Goal: Information Seeking & Learning: Understand process/instructions

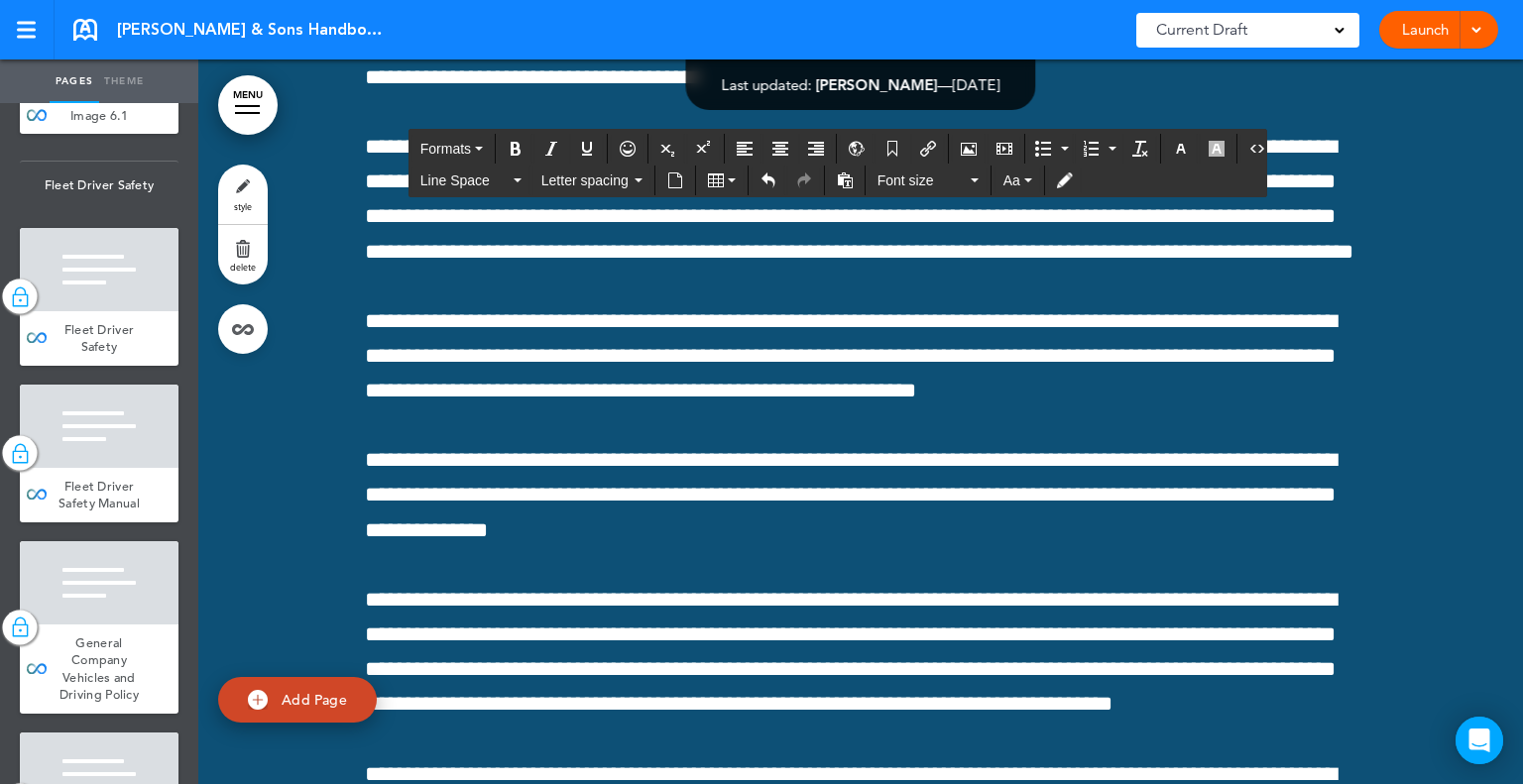
scroll to position [32332, 0]
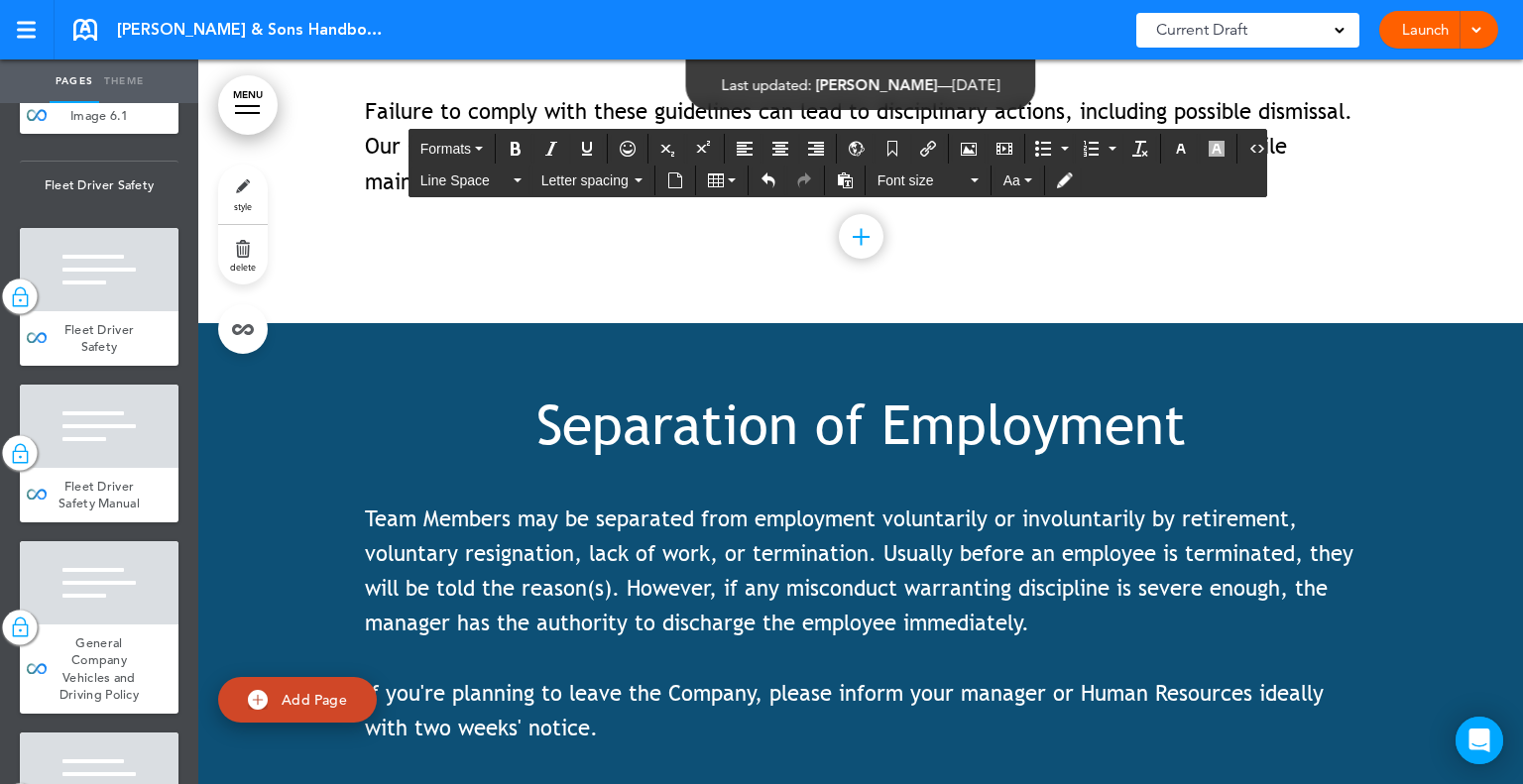
click at [832, 506] on span "Team Members may be separated from employment voluntarily or involuntarily by r…" at bounding box center [859, 571] width 989 height 131
click at [925, 506] on span "Team Members may be separated from employment voluntarily or involuntarily by r…" at bounding box center [859, 571] width 989 height 131
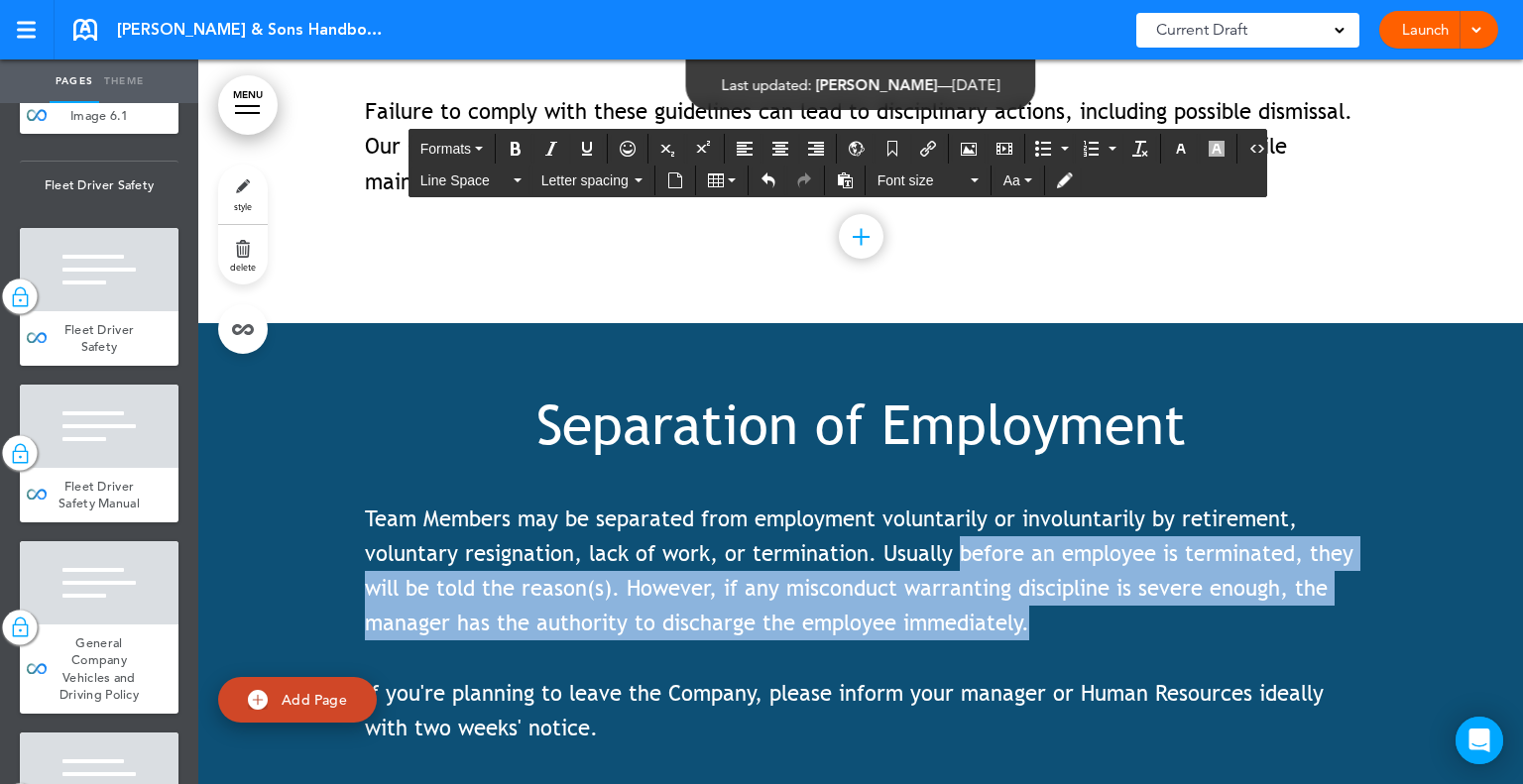
drag, startPoint x: 950, startPoint y: 416, endPoint x: 1108, endPoint y: 507, distance: 182.3
click at [1108, 507] on p "Team Members may be separated from employment voluntarily or involuntarily by r…" at bounding box center [861, 571] width 992 height 140
click at [1045, 502] on p "Team Members may be separated from employment voluntarily or involuntarily by r…" at bounding box center [861, 571] width 992 height 140
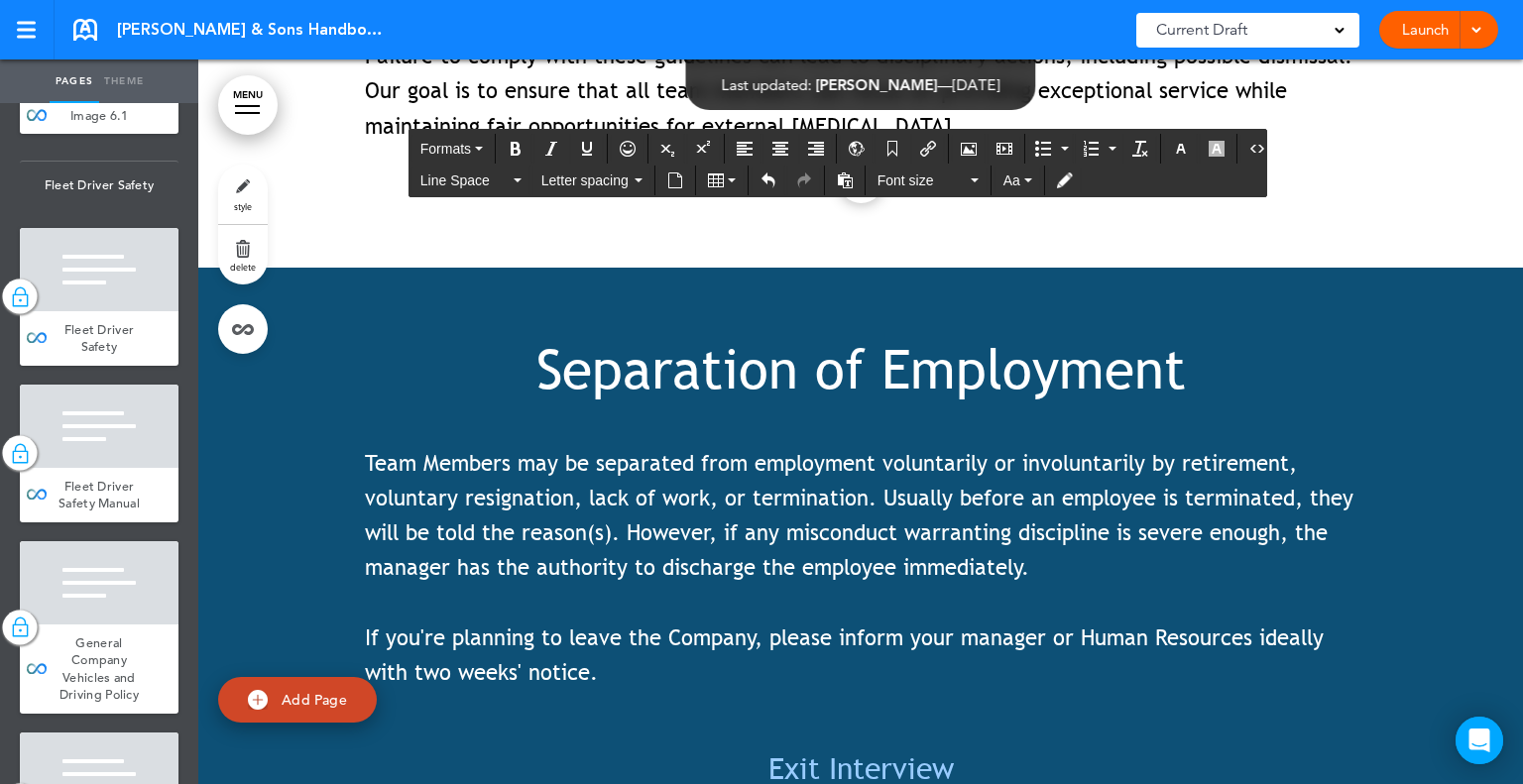
scroll to position [32430, 0]
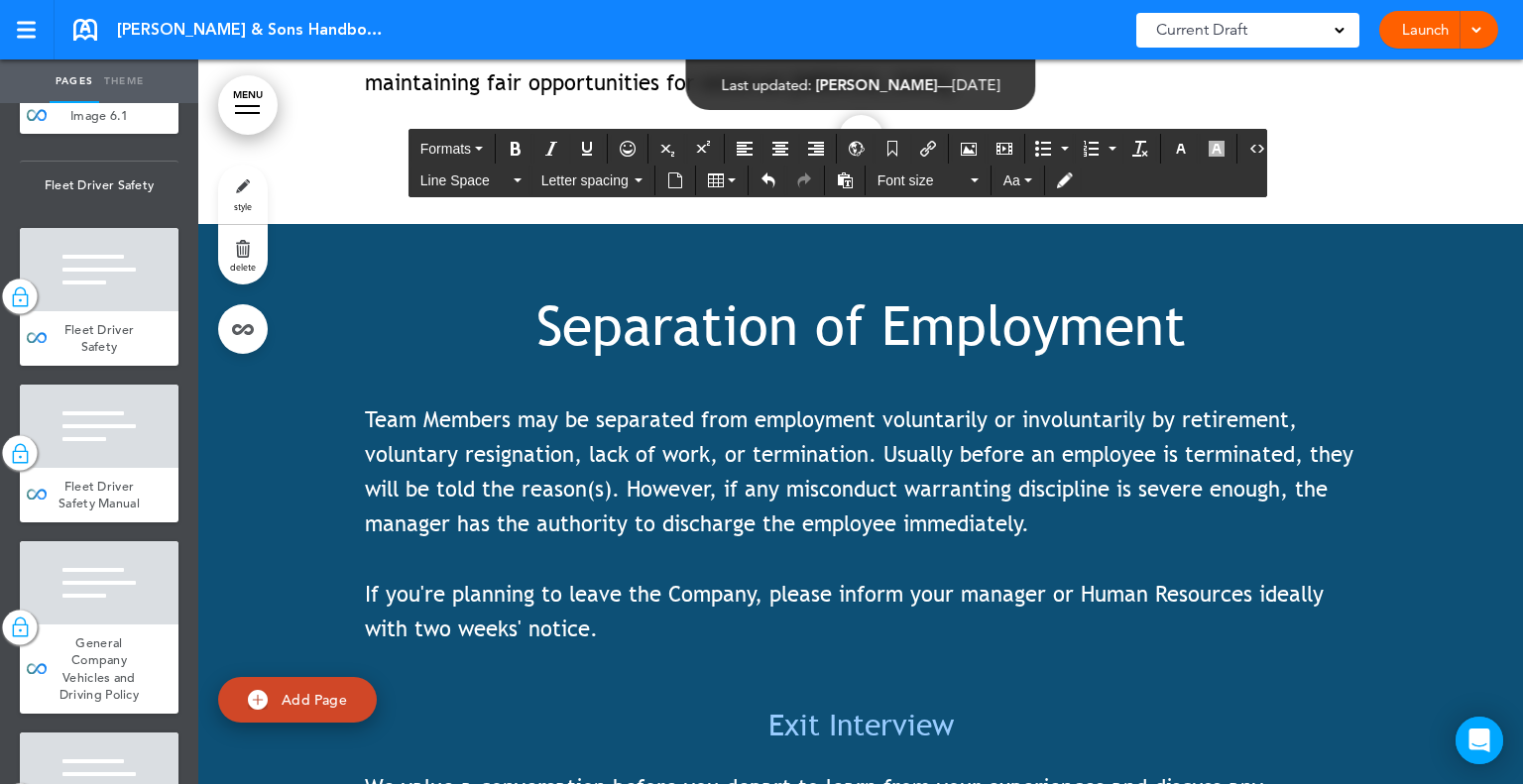
click at [866, 406] on span "Team Members may be separated from employment voluntarily or involuntarily by r…" at bounding box center [859, 472] width 989 height 131
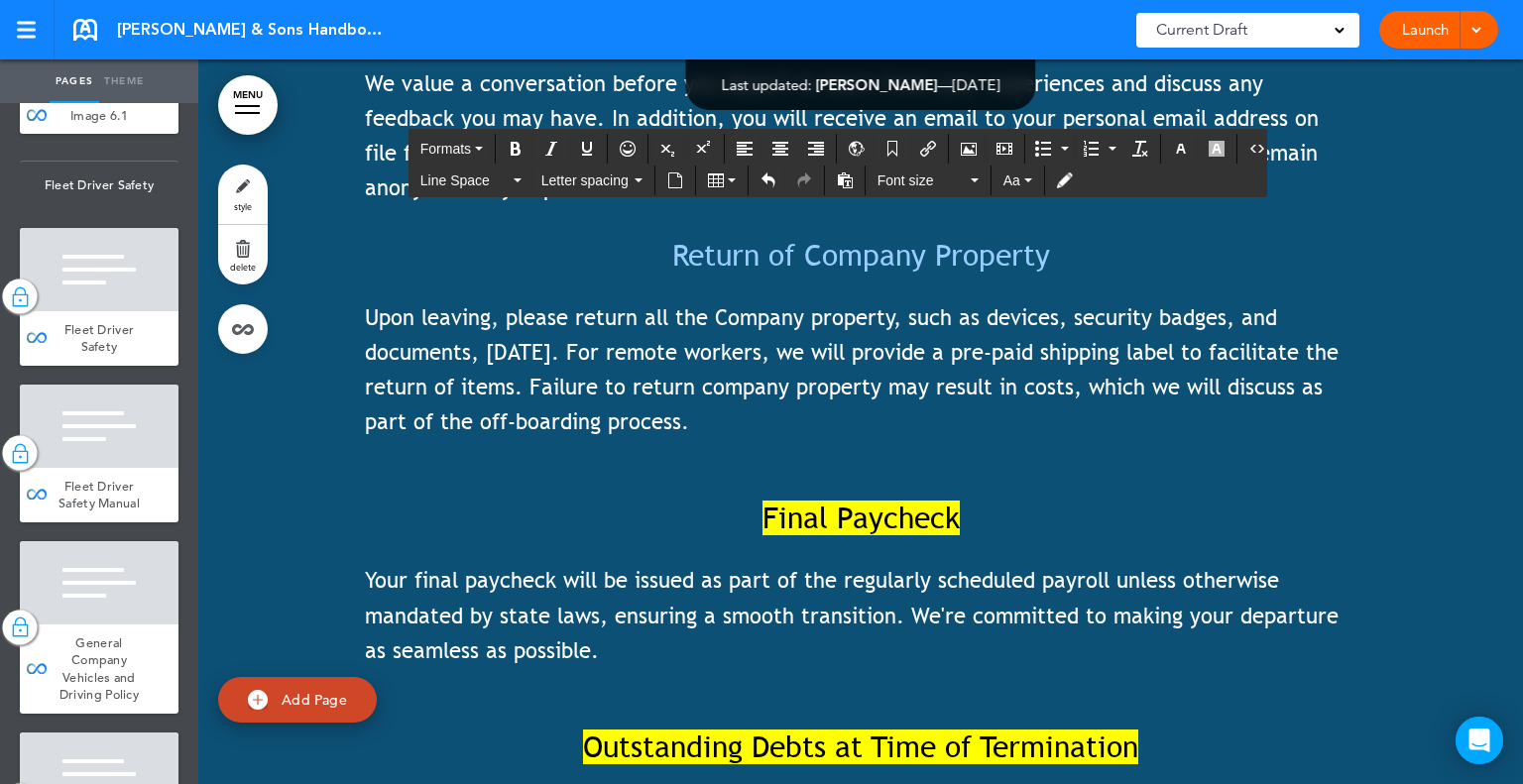
scroll to position [33224, 0]
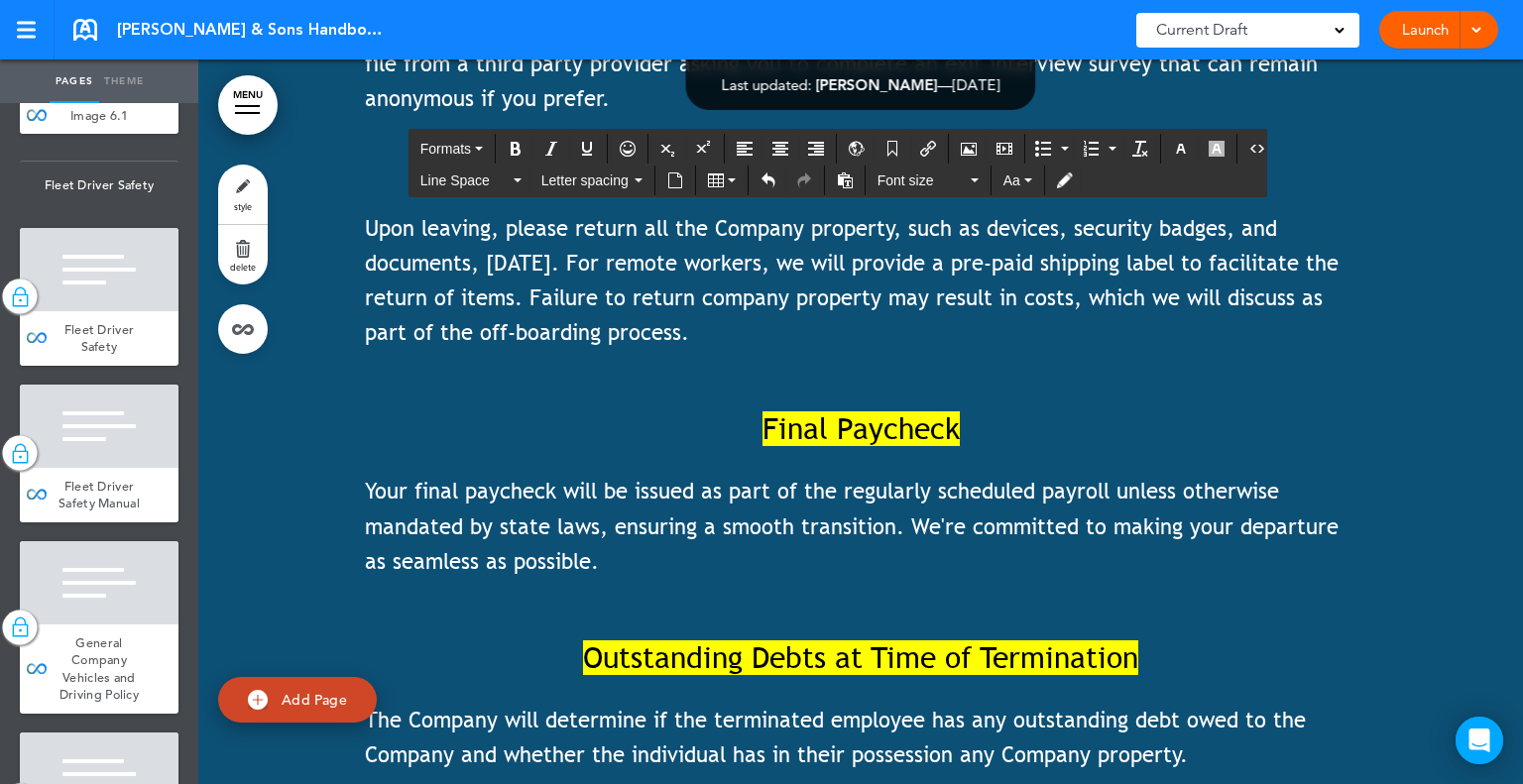
click at [774, 411] on span "Final Paycheck" at bounding box center [861, 428] width 198 height 35
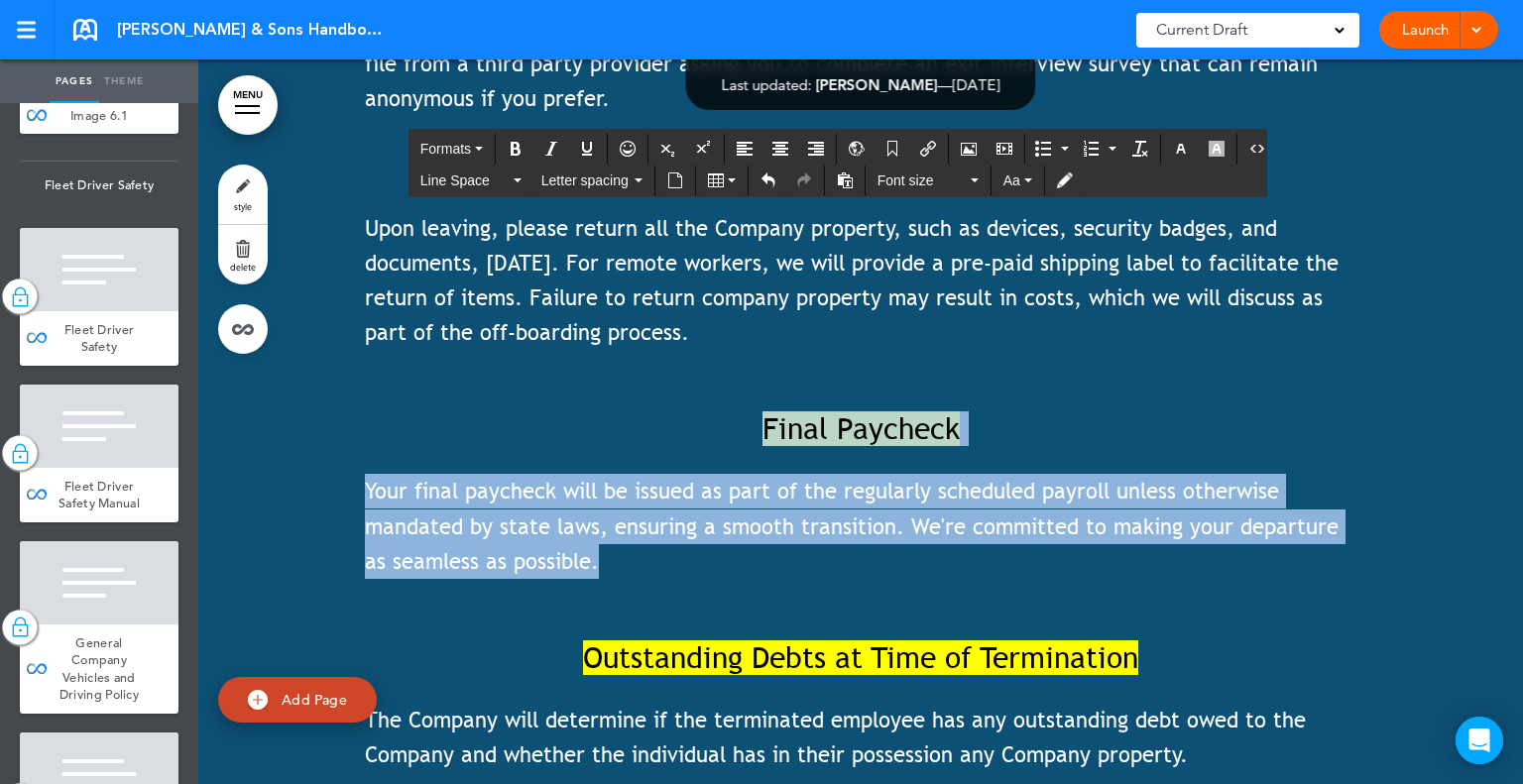
drag, startPoint x: 759, startPoint y: 294, endPoint x: 927, endPoint y: 446, distance: 226.6
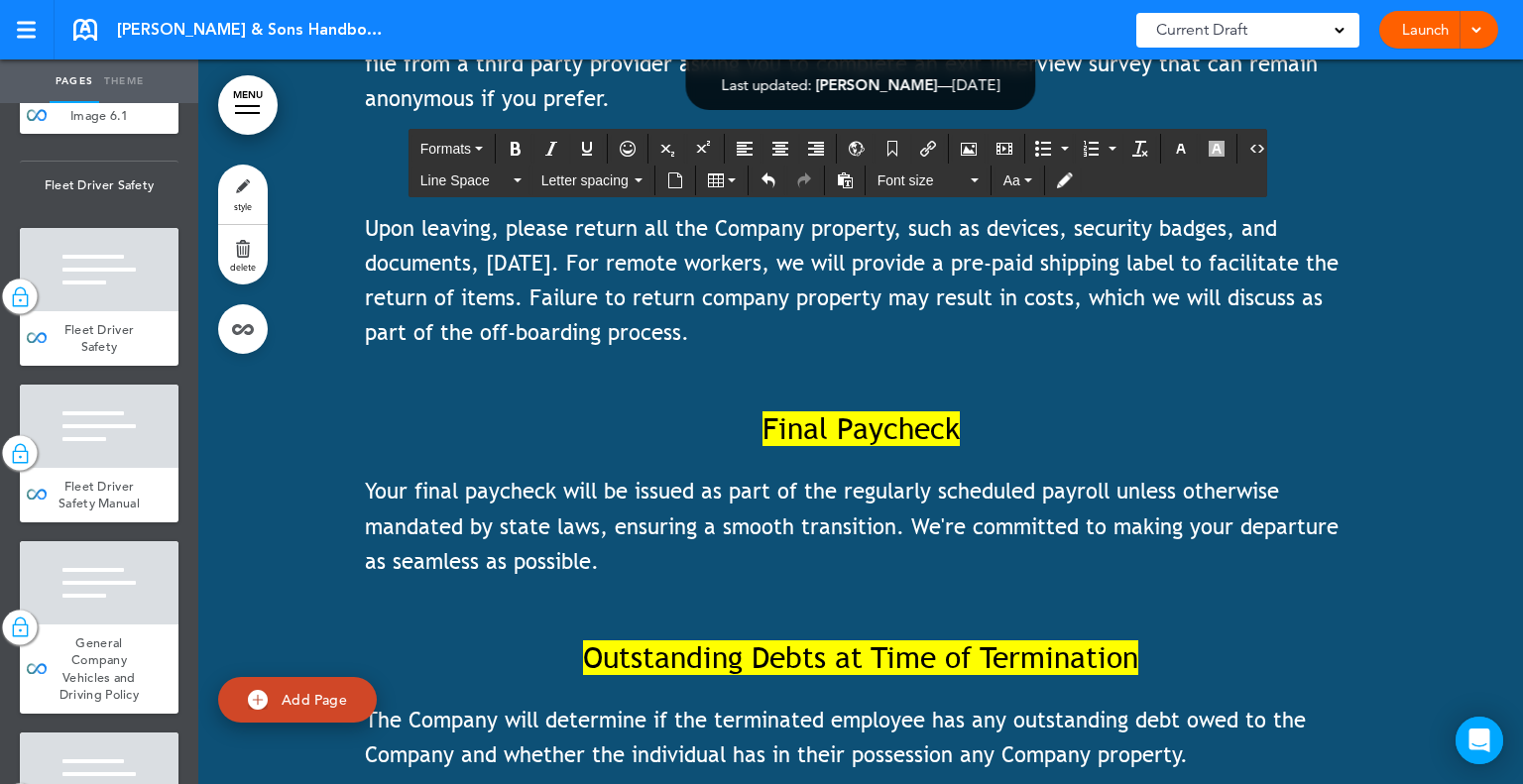
click at [625, 641] on span "Outstanding Debts at Time of Termination" at bounding box center [861, 658] width 556 height 35
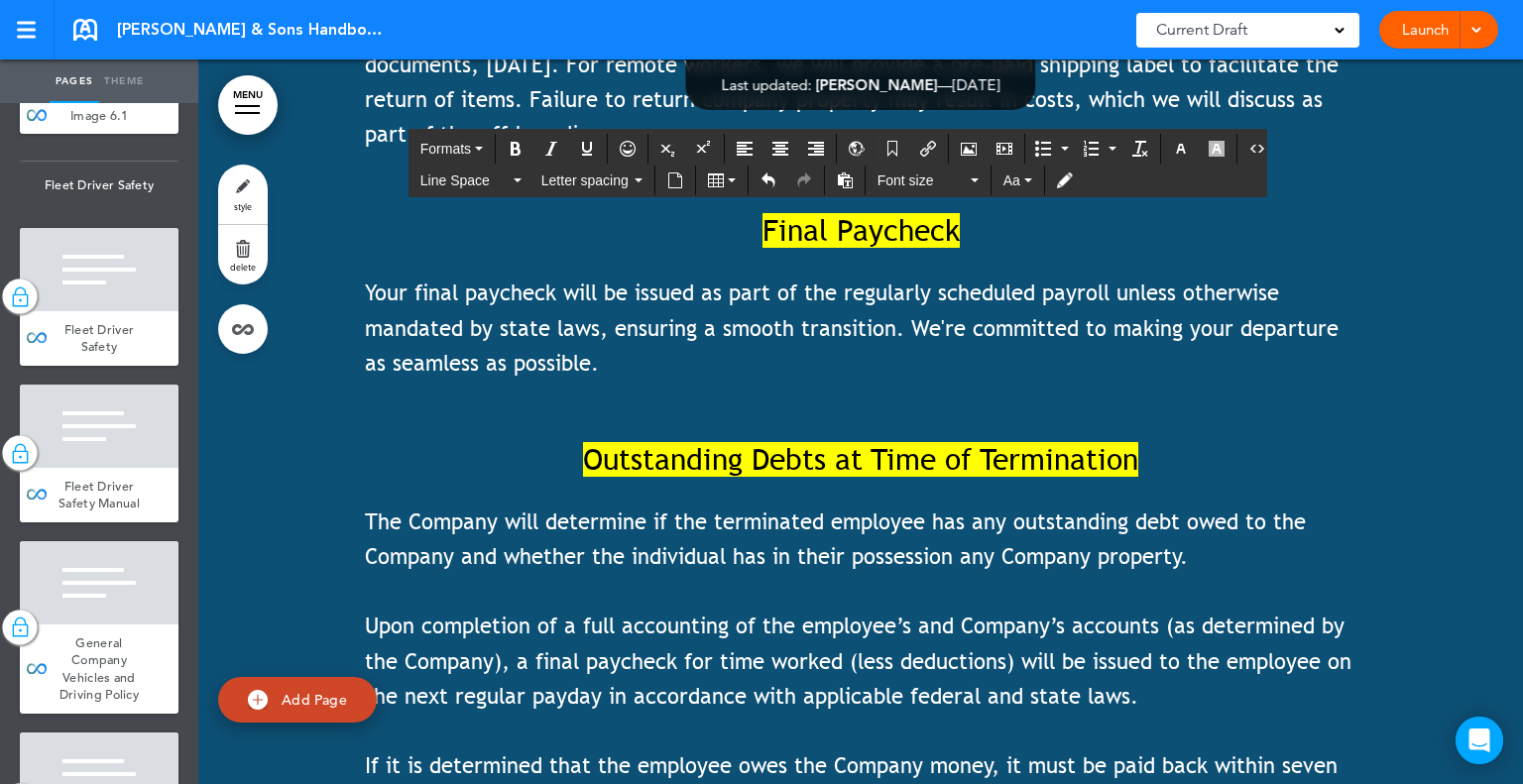
scroll to position [33521, 0]
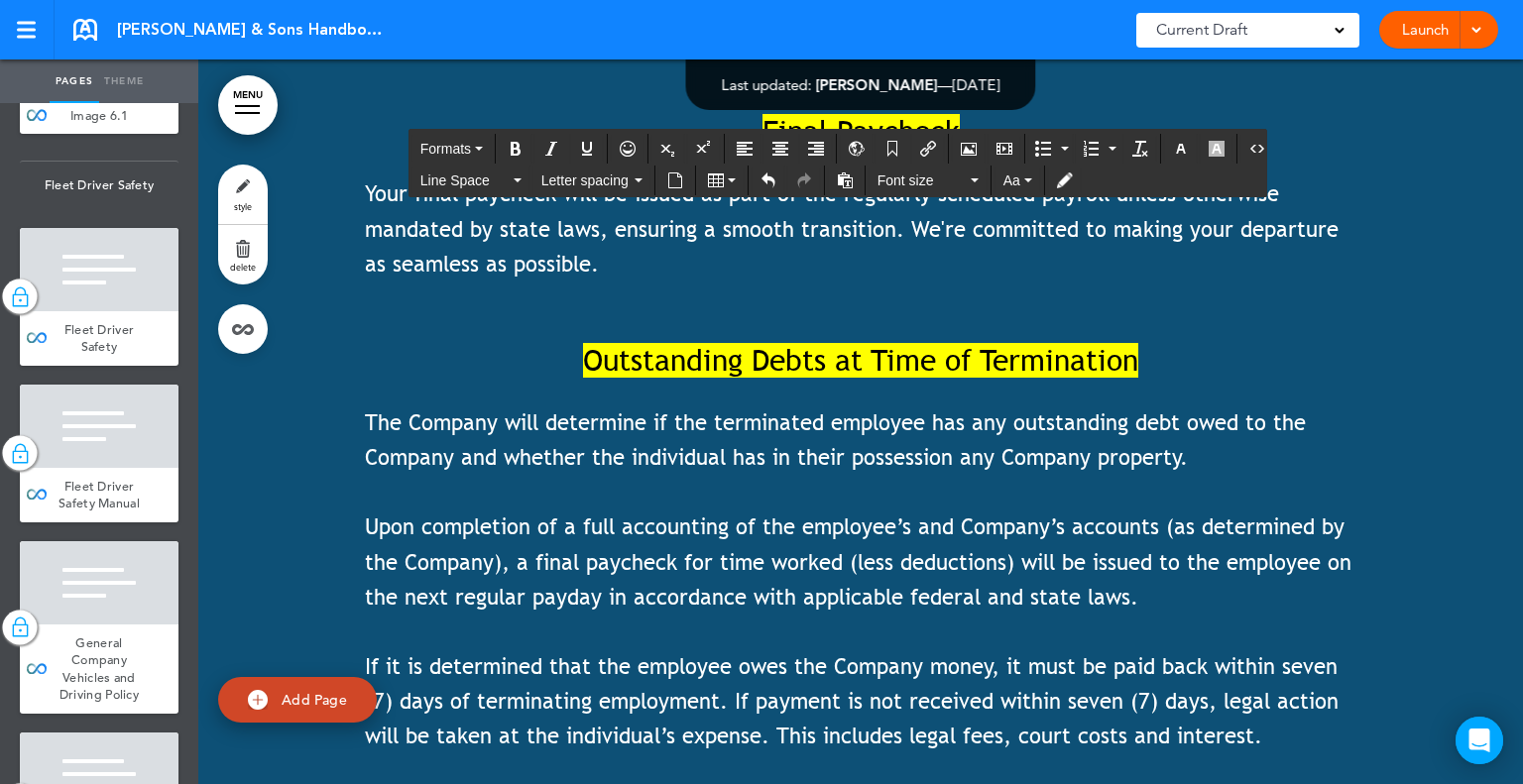
click at [1055, 653] on span "If it is determined that the employee owes the Company money, it must be paid b…" at bounding box center [852, 701] width 974 height 95
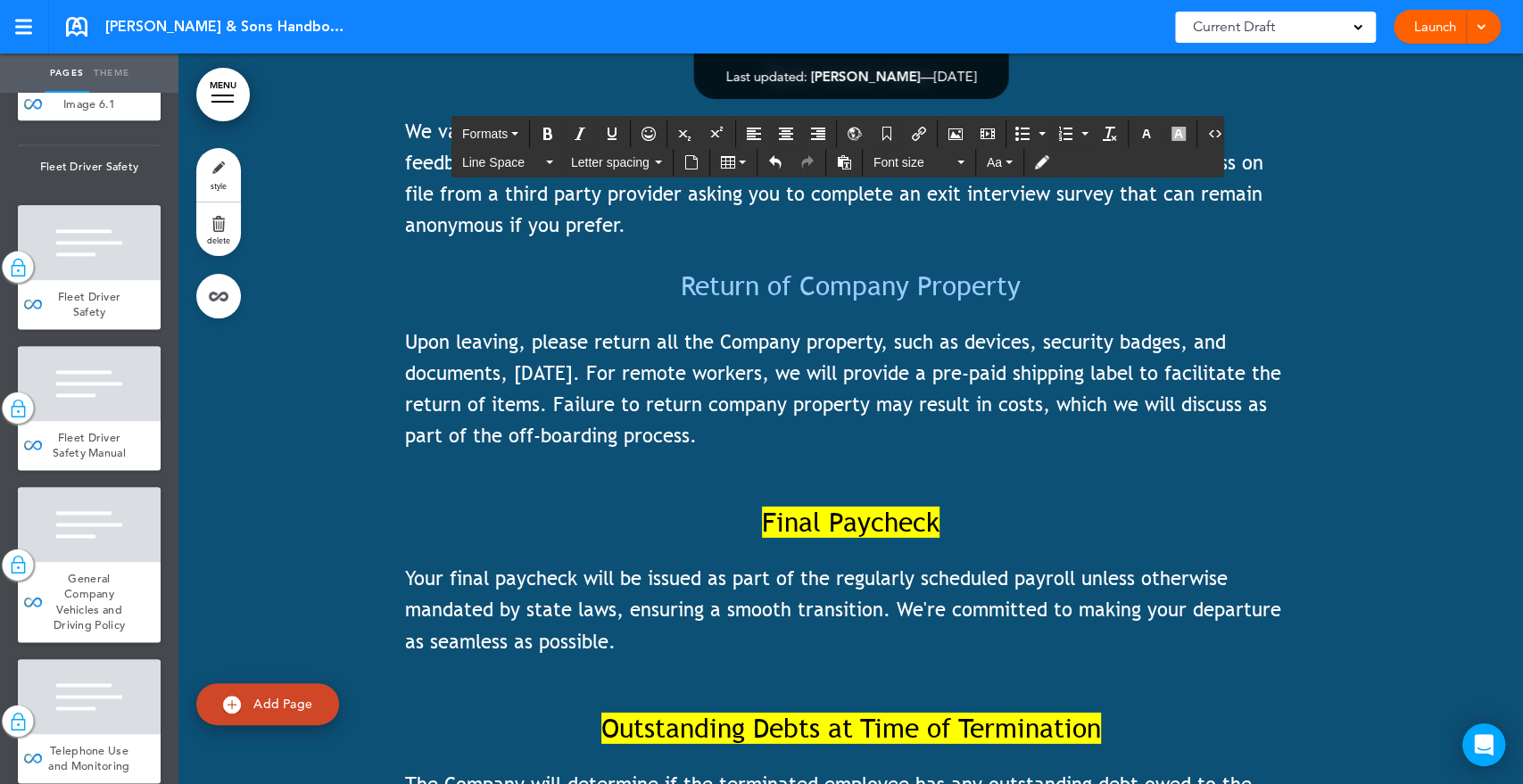
scroll to position [31109, 0]
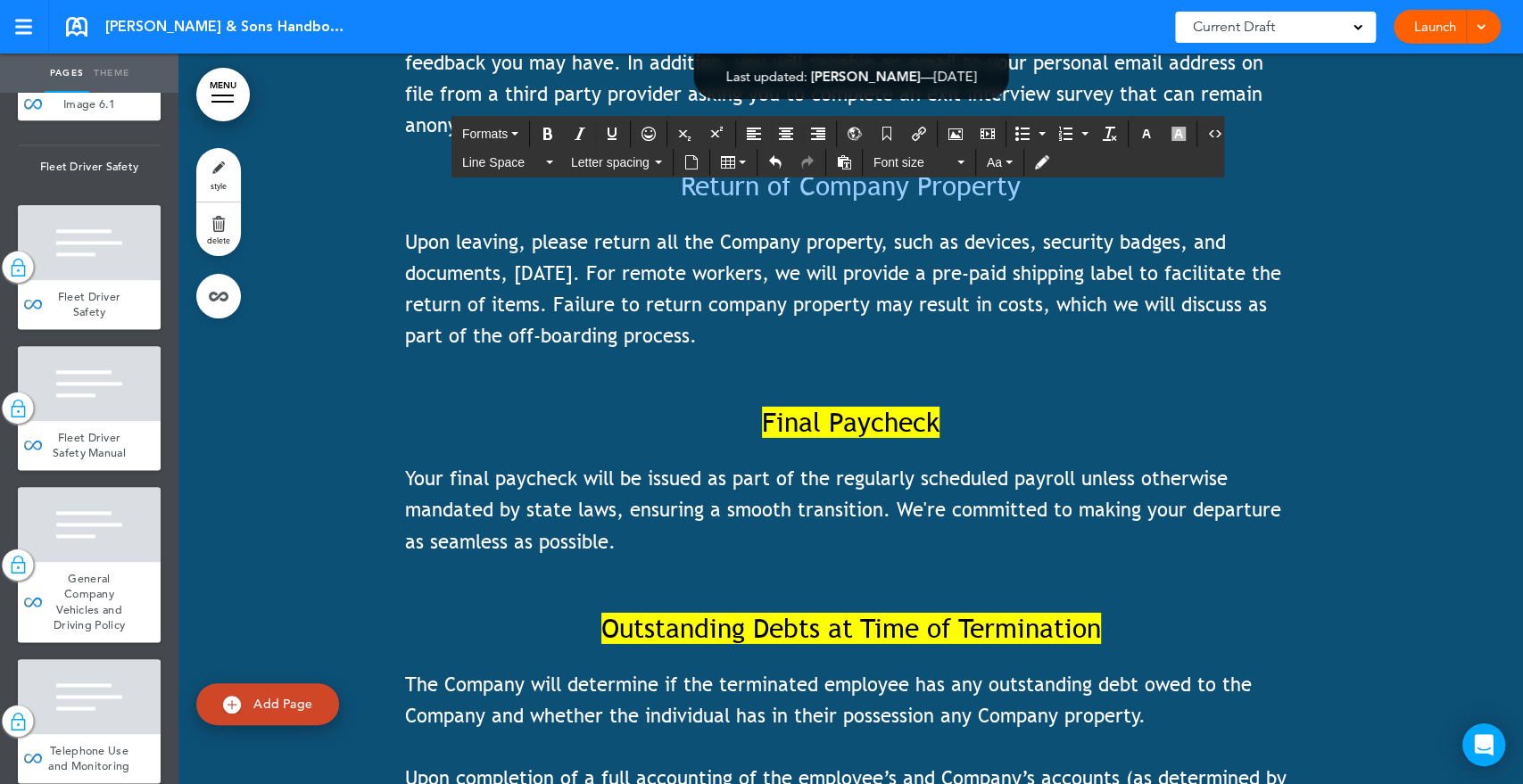
click at [728, 463] on p "Your final paycheck will be issued as part of the regularly scheduled payroll u…" at bounding box center [851, 510] width 893 height 95
